Goal: Information Seeking & Learning: Learn about a topic

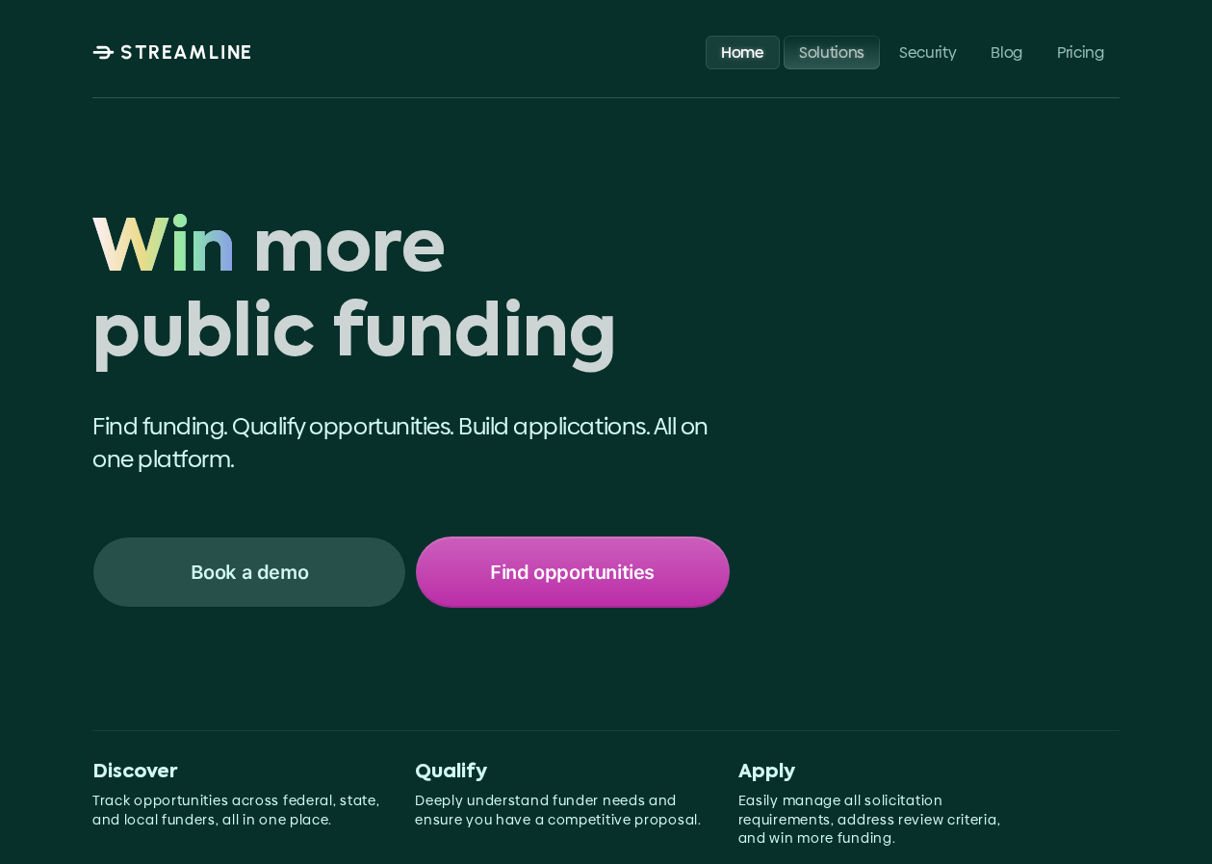
click at [851, 54] on p "Solutions" at bounding box center [831, 51] width 65 height 18
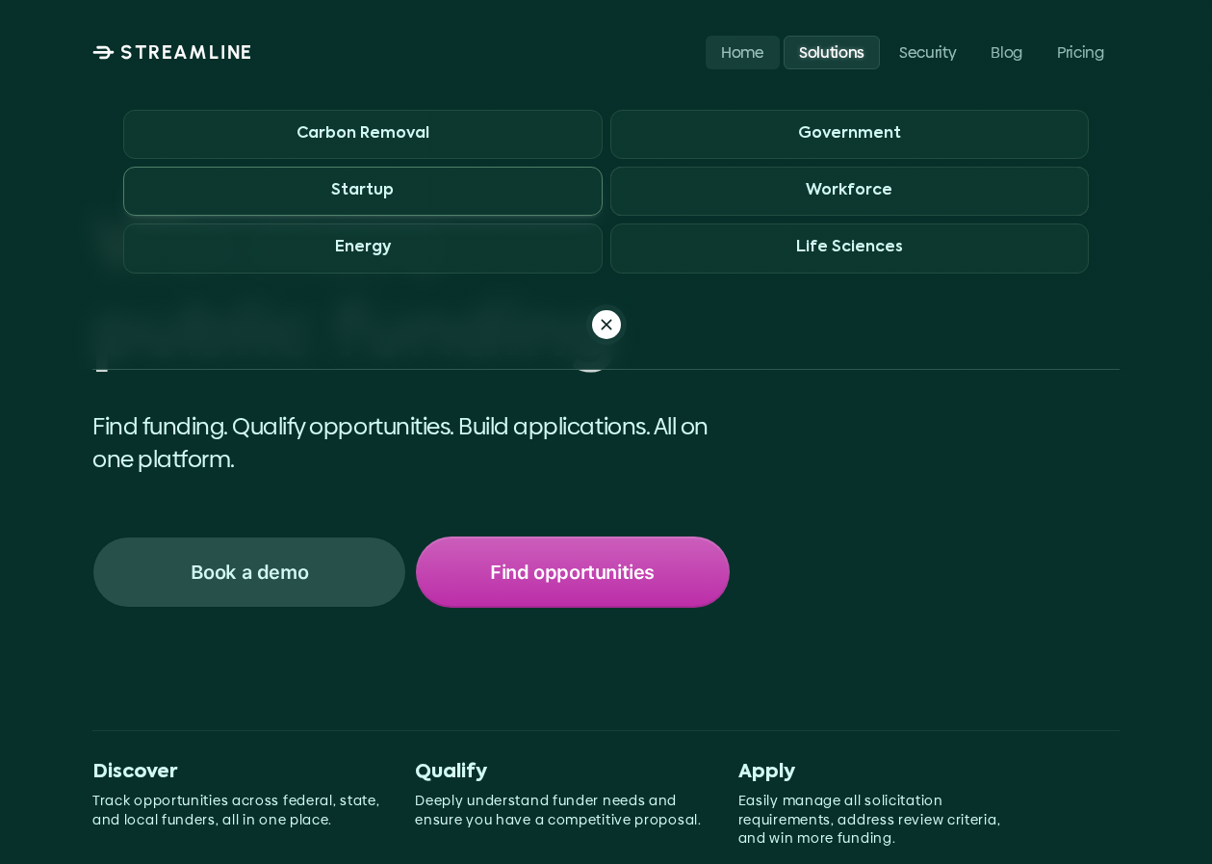
click at [360, 186] on h3 "Startup" at bounding box center [362, 191] width 63 height 18
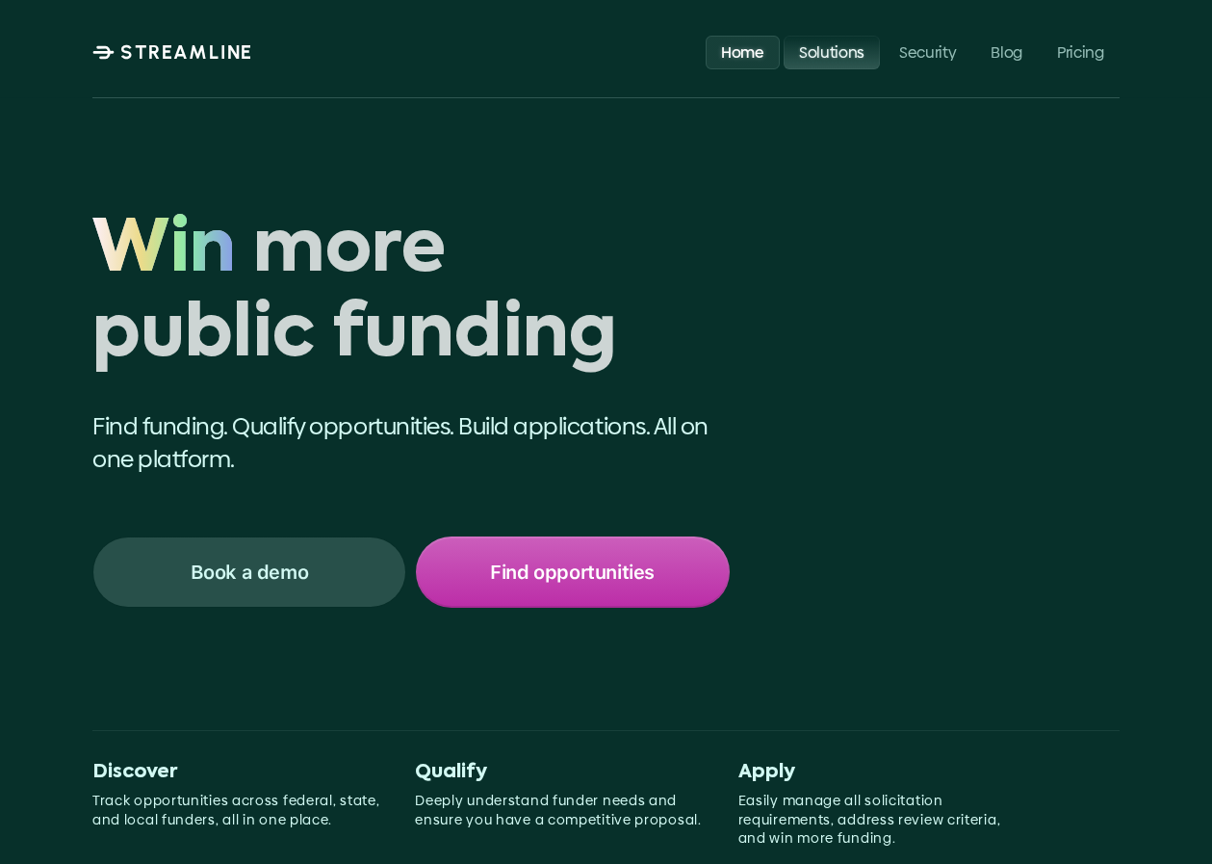
click at [842, 54] on p "Solutions" at bounding box center [831, 51] width 65 height 18
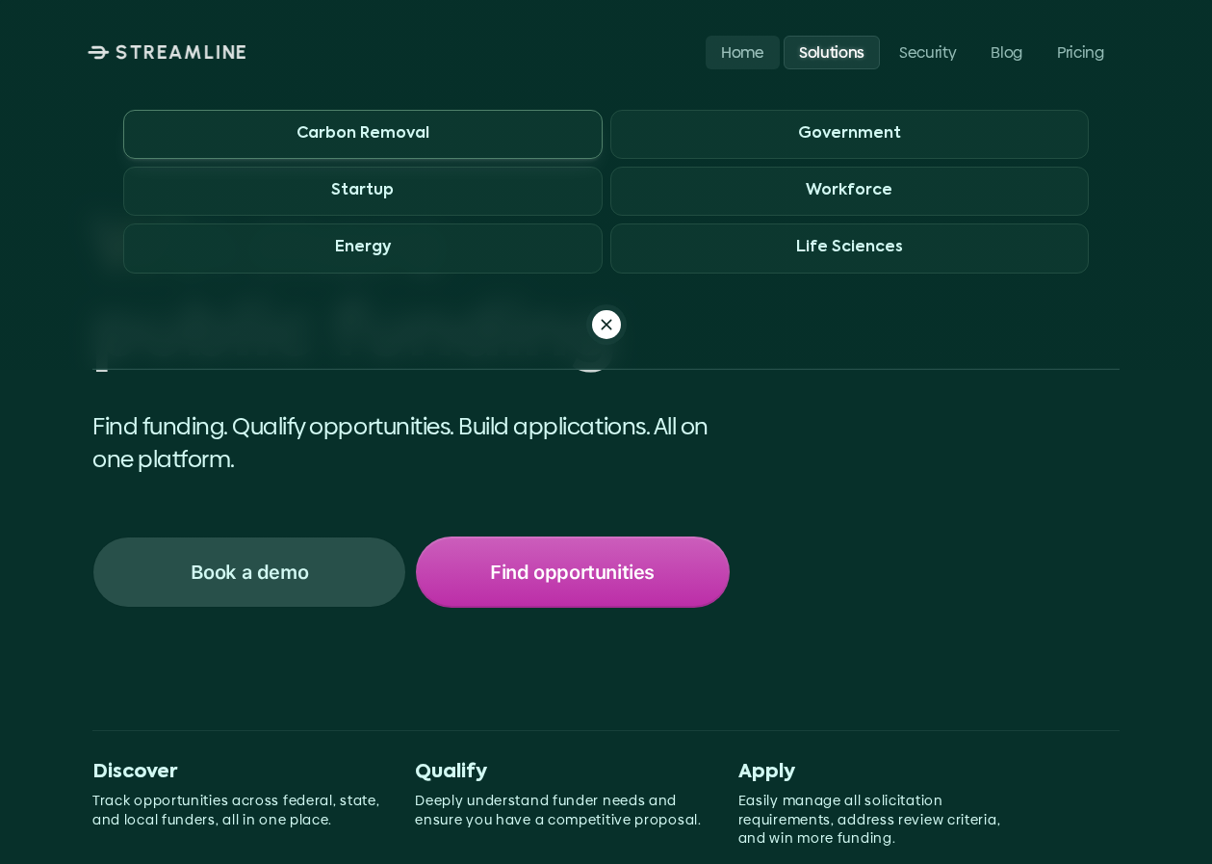
click at [377, 131] on h3 "Carbon Removal" at bounding box center [363, 134] width 133 height 18
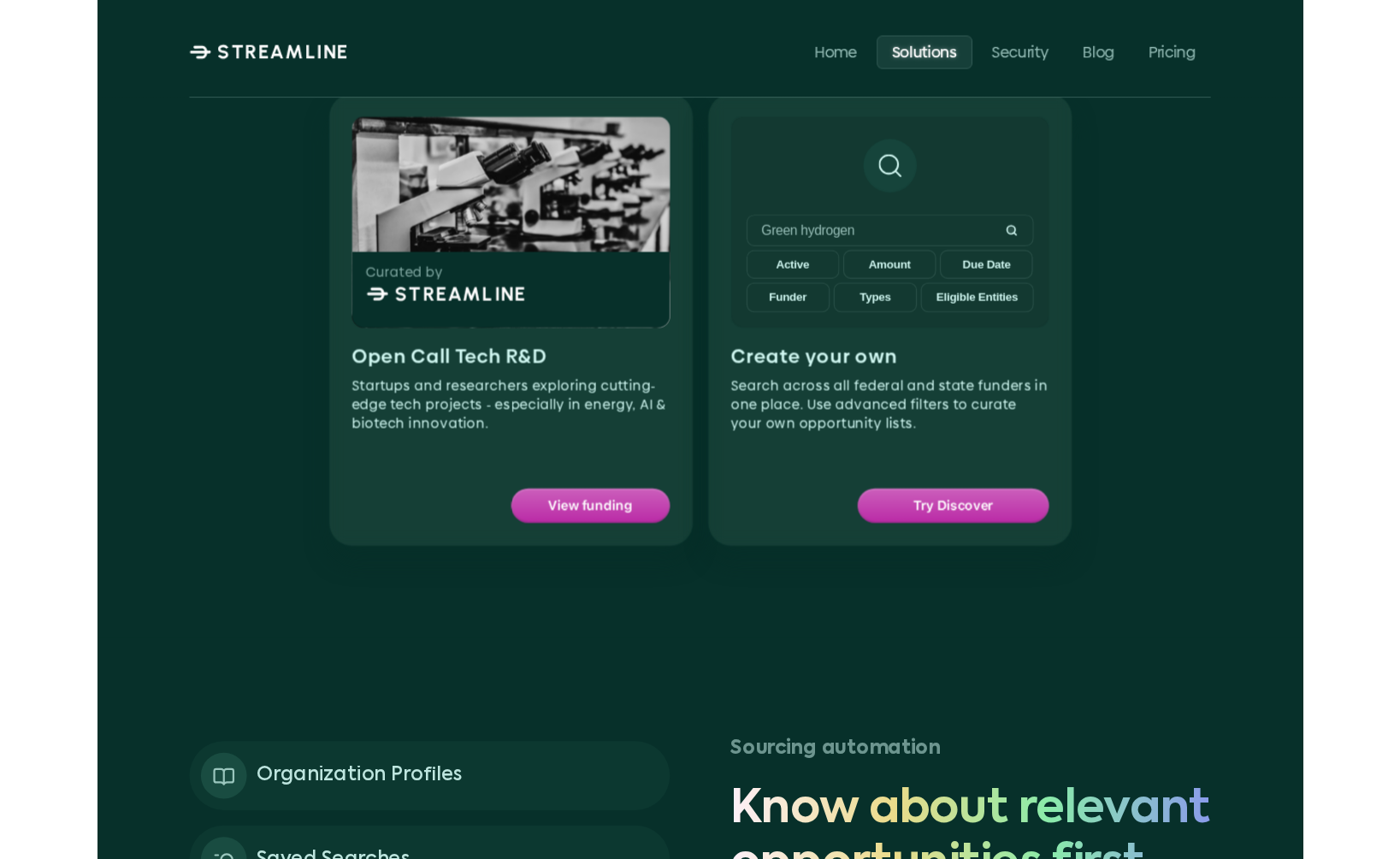
scroll to position [1181, 0]
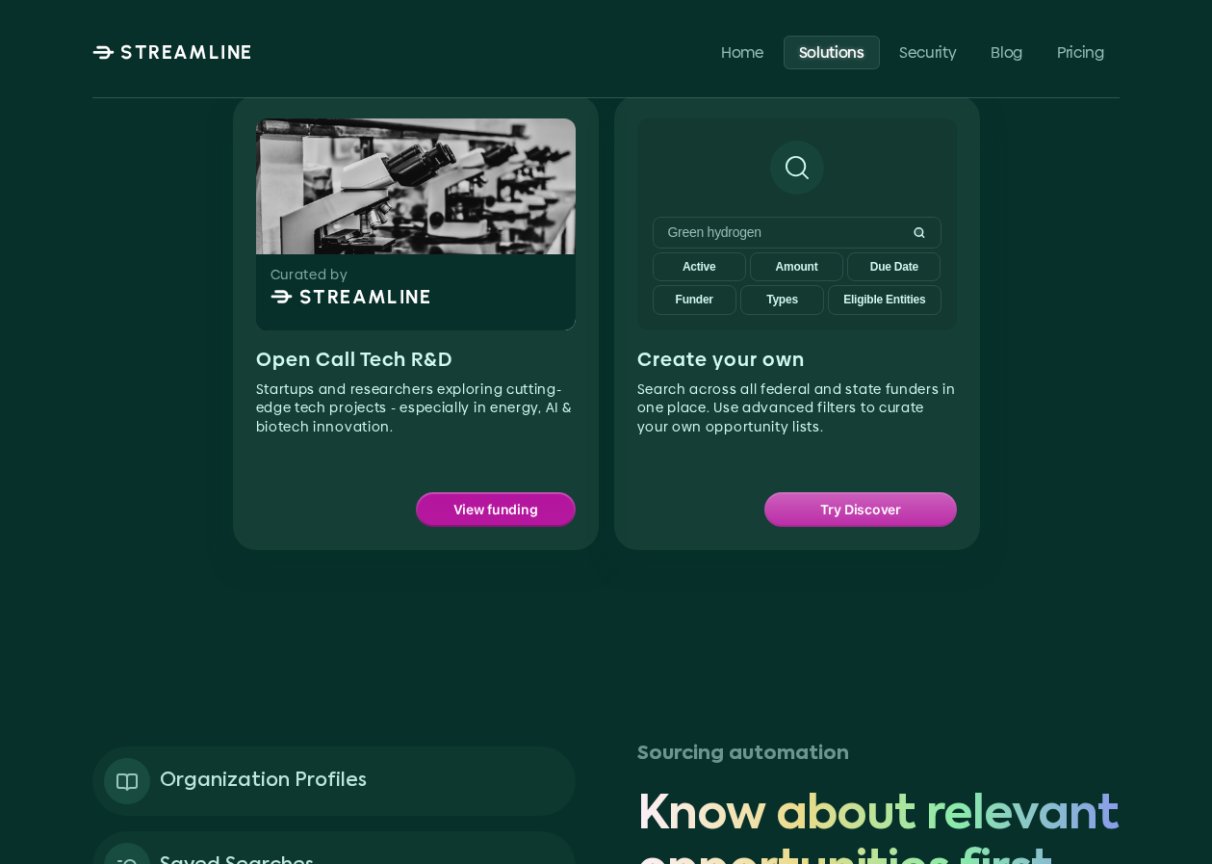
click at [507, 516] on p "View funding" at bounding box center [495, 509] width 85 height 25
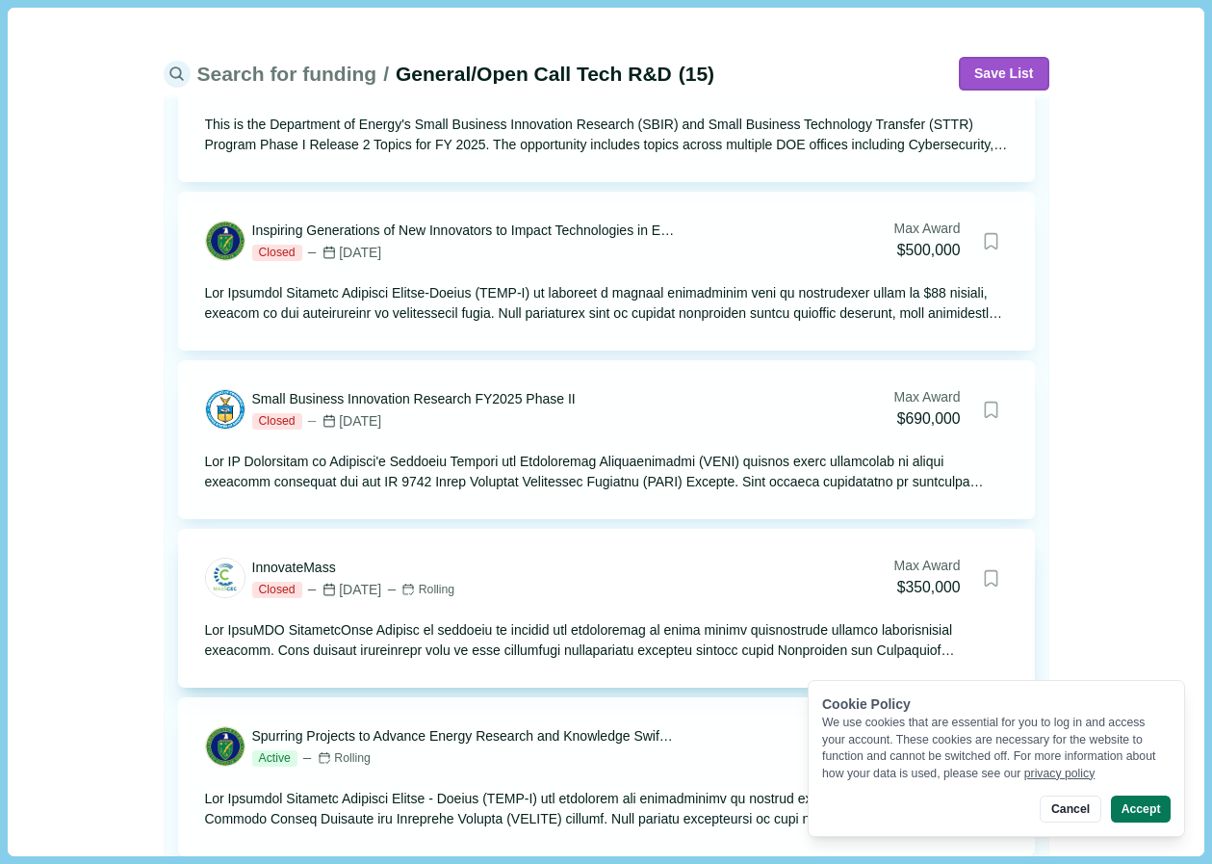
scroll to position [564, 0]
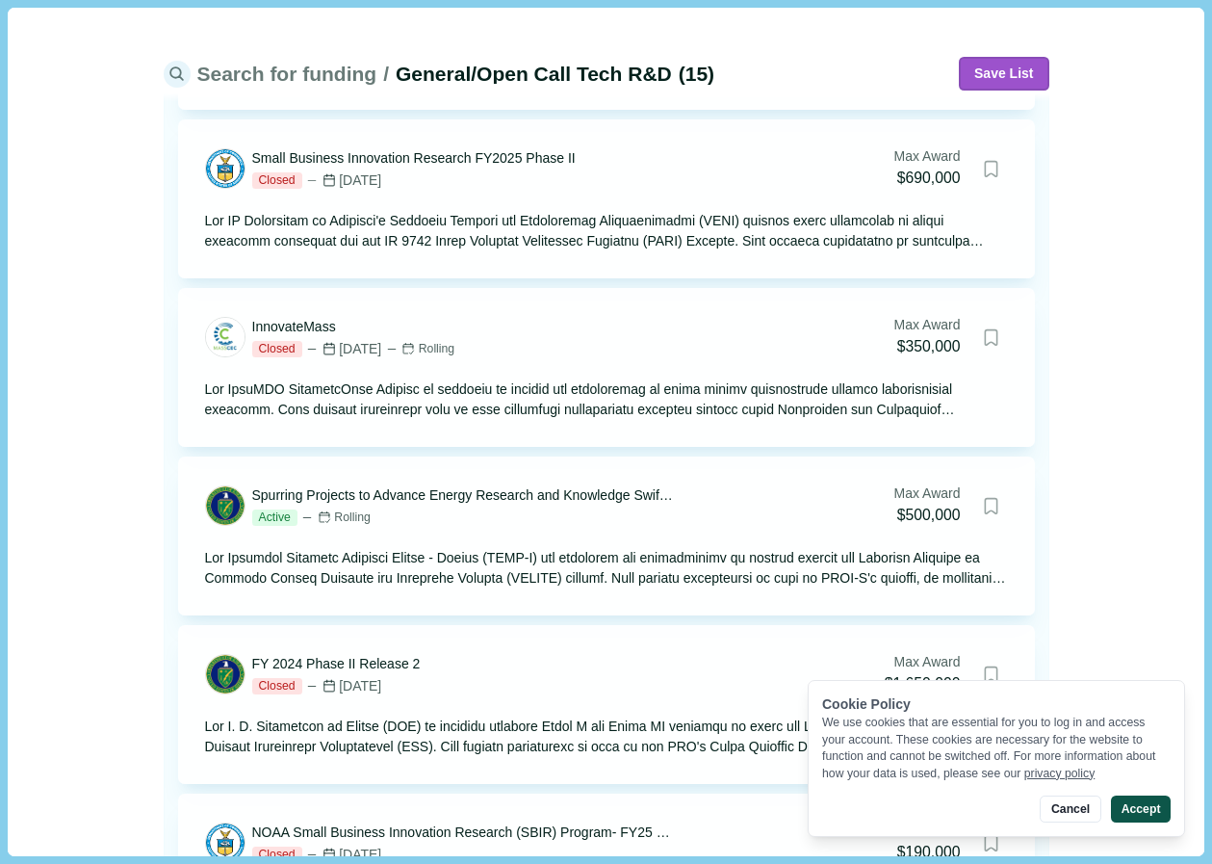
click at [1145, 813] on button "Accept" at bounding box center [1141, 808] width 60 height 27
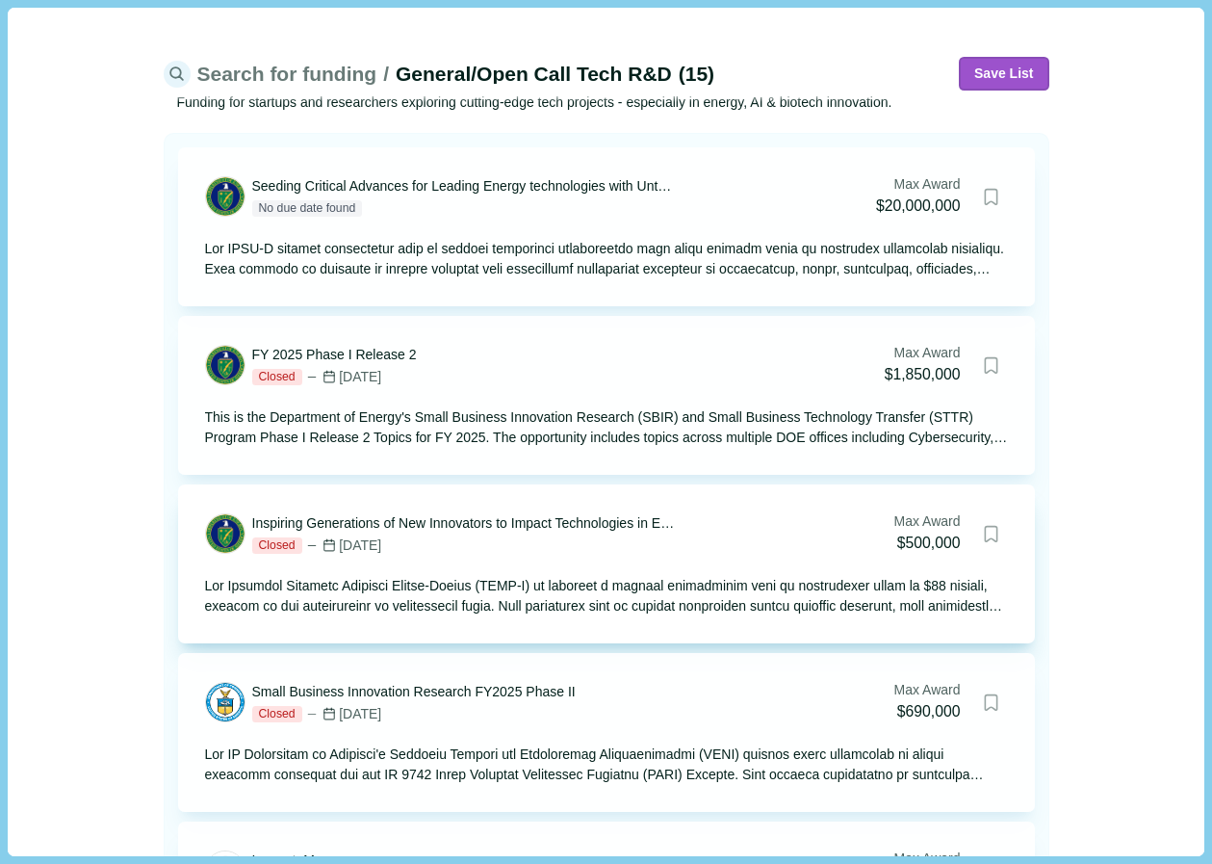
scroll to position [8, 0]
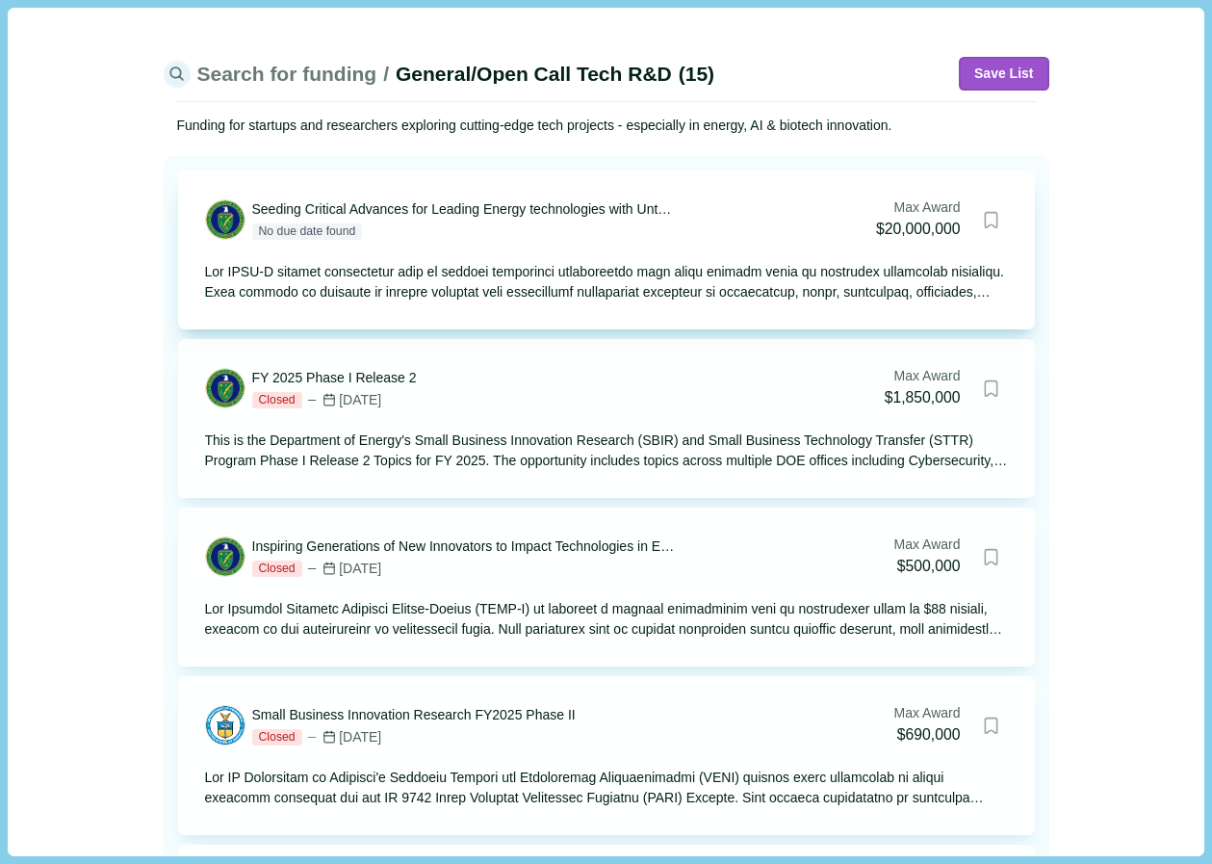
click at [534, 277] on div at bounding box center [606, 282] width 803 height 40
